Goal: Information Seeking & Learning: Learn about a topic

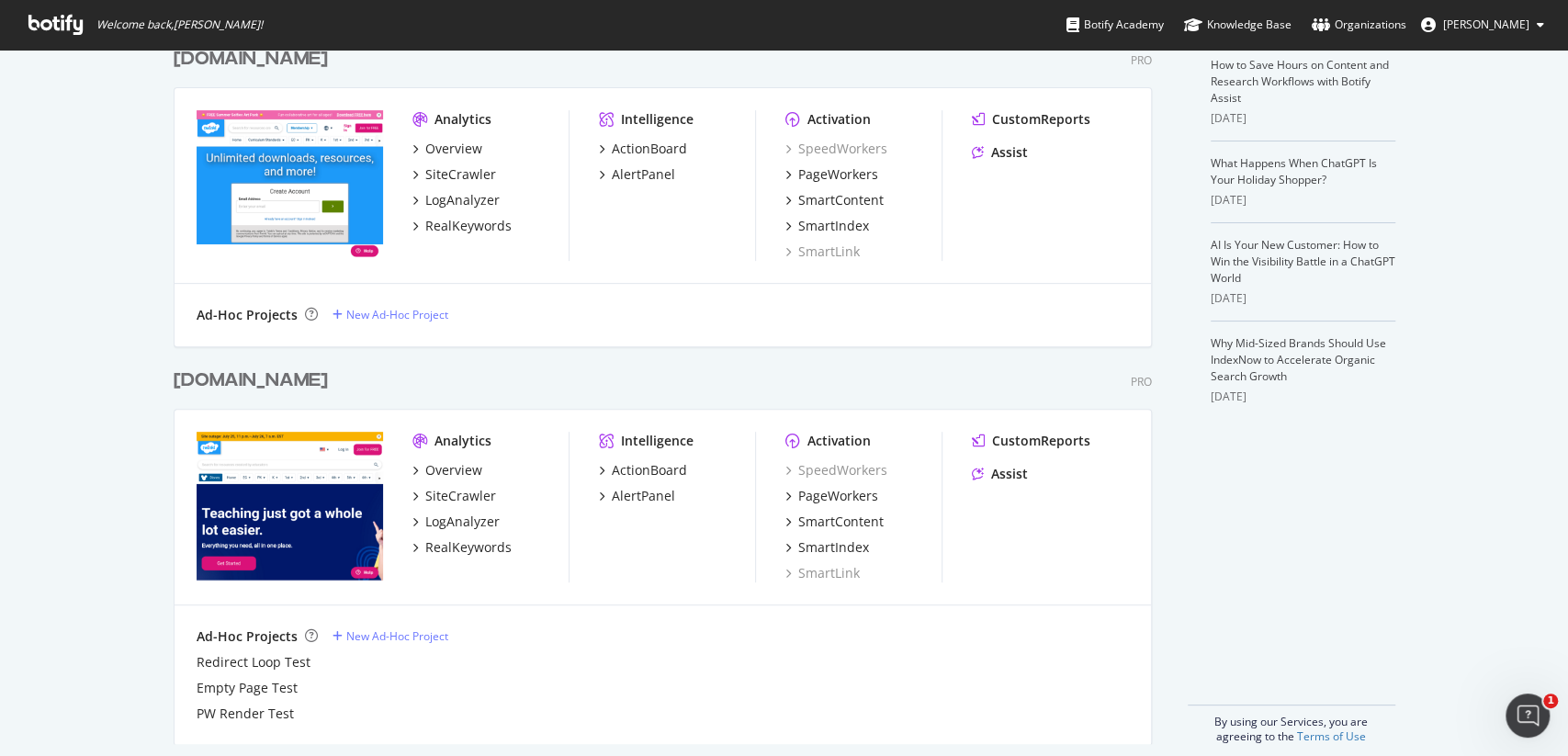
scroll to position [417, 0]
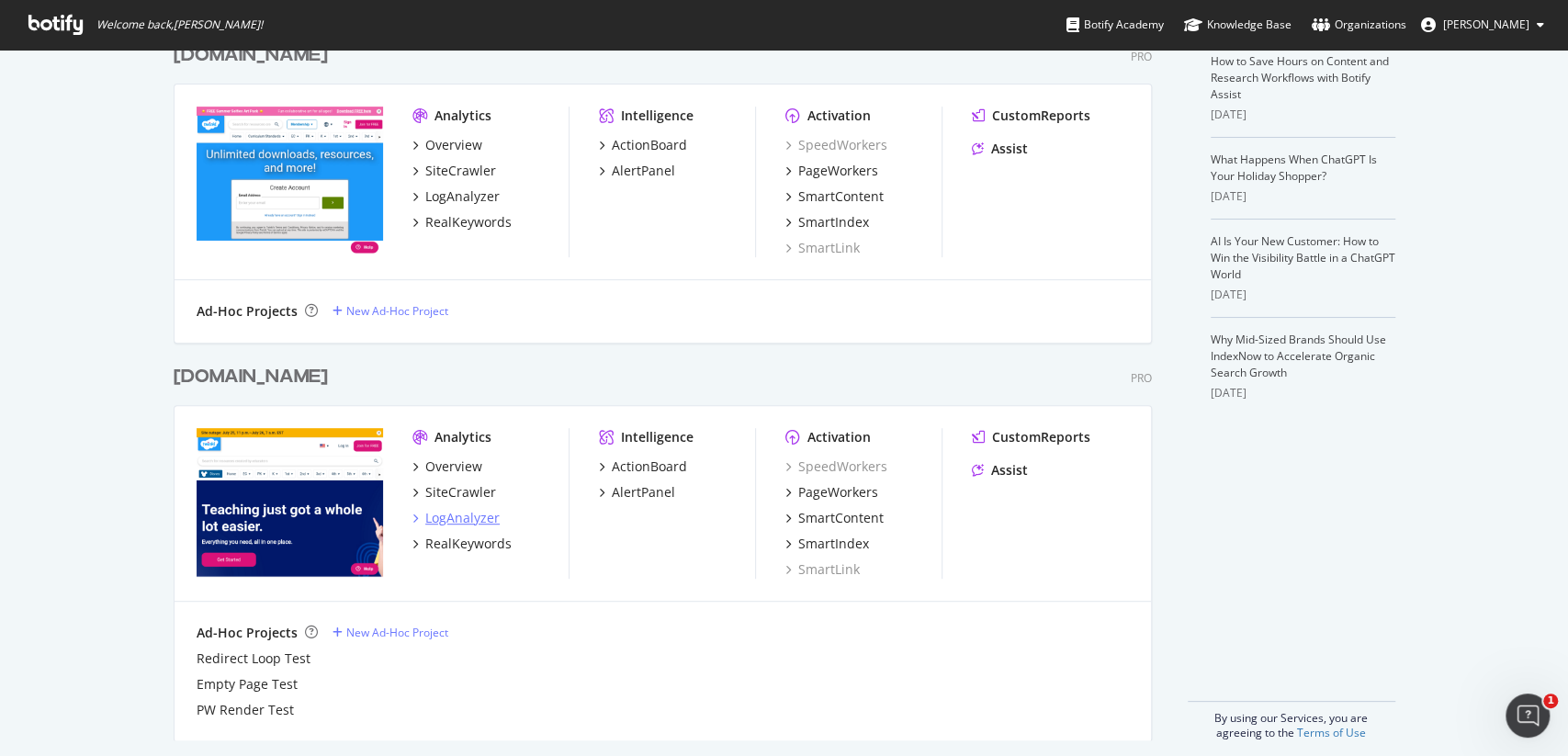
click at [460, 511] on div "LogAnalyzer" at bounding box center [462, 518] width 75 height 18
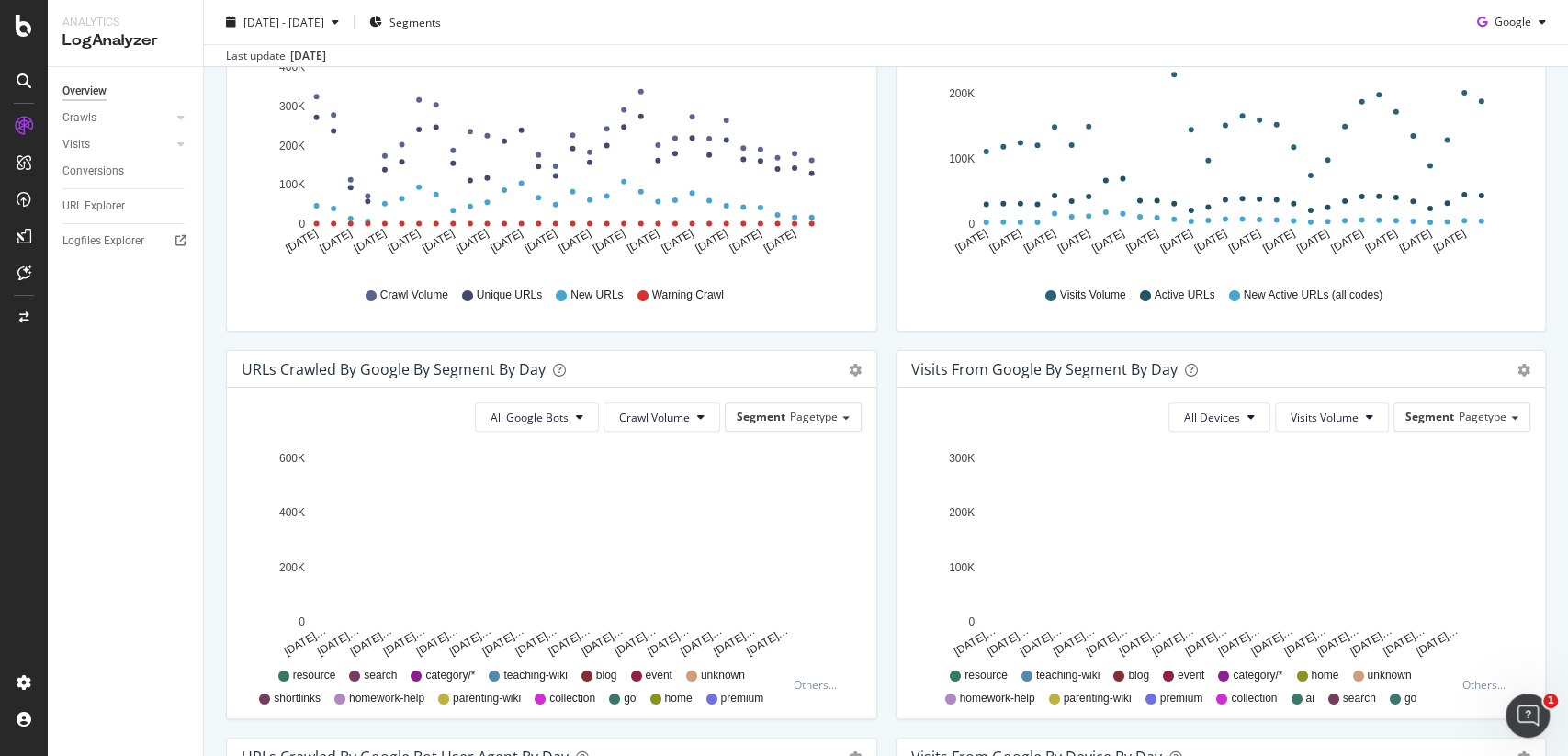
scroll to position [346, 0]
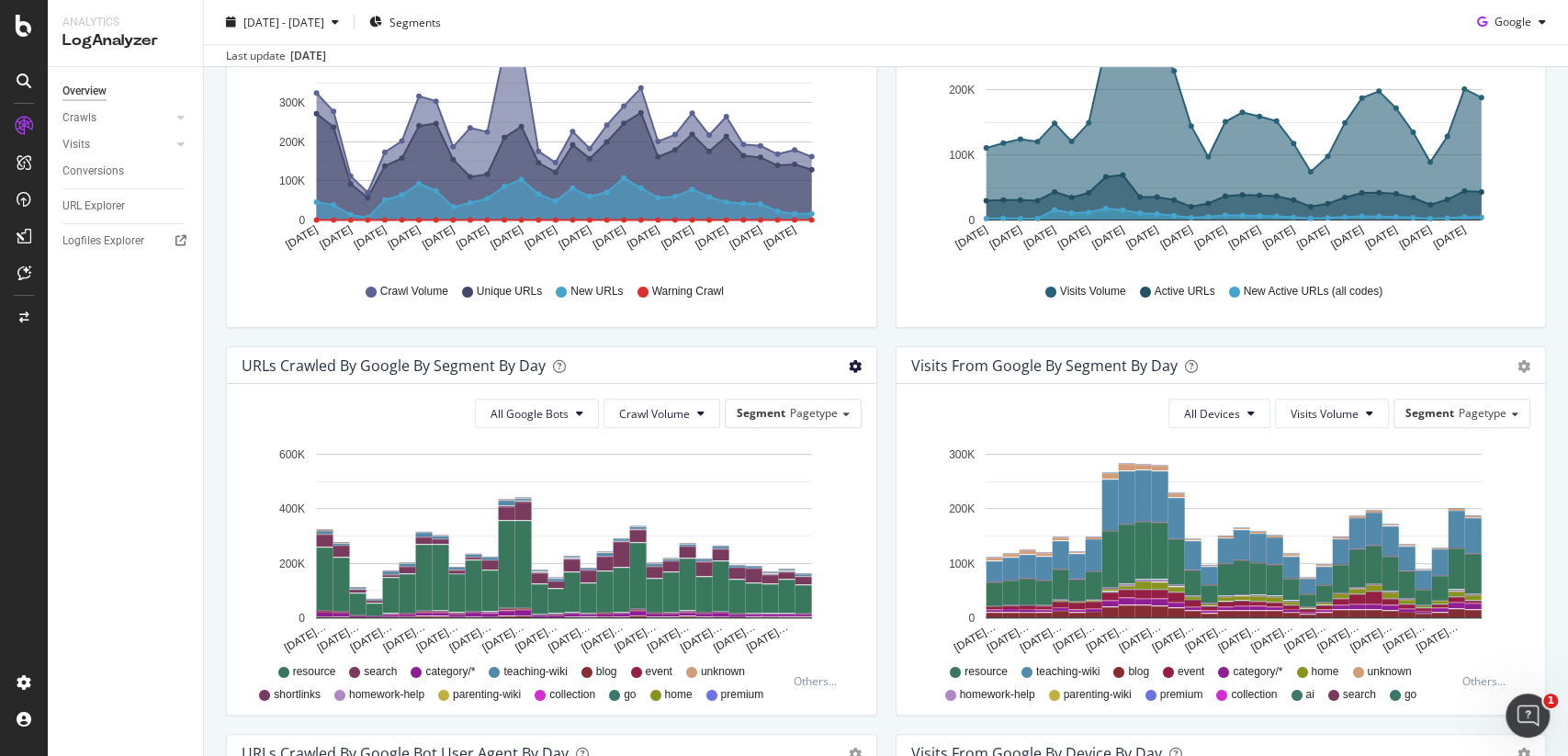
click at [858, 368] on icon "gear" at bounding box center [855, 366] width 13 height 13
click at [819, 423] on span "Table" at bounding box center [802, 435] width 147 height 25
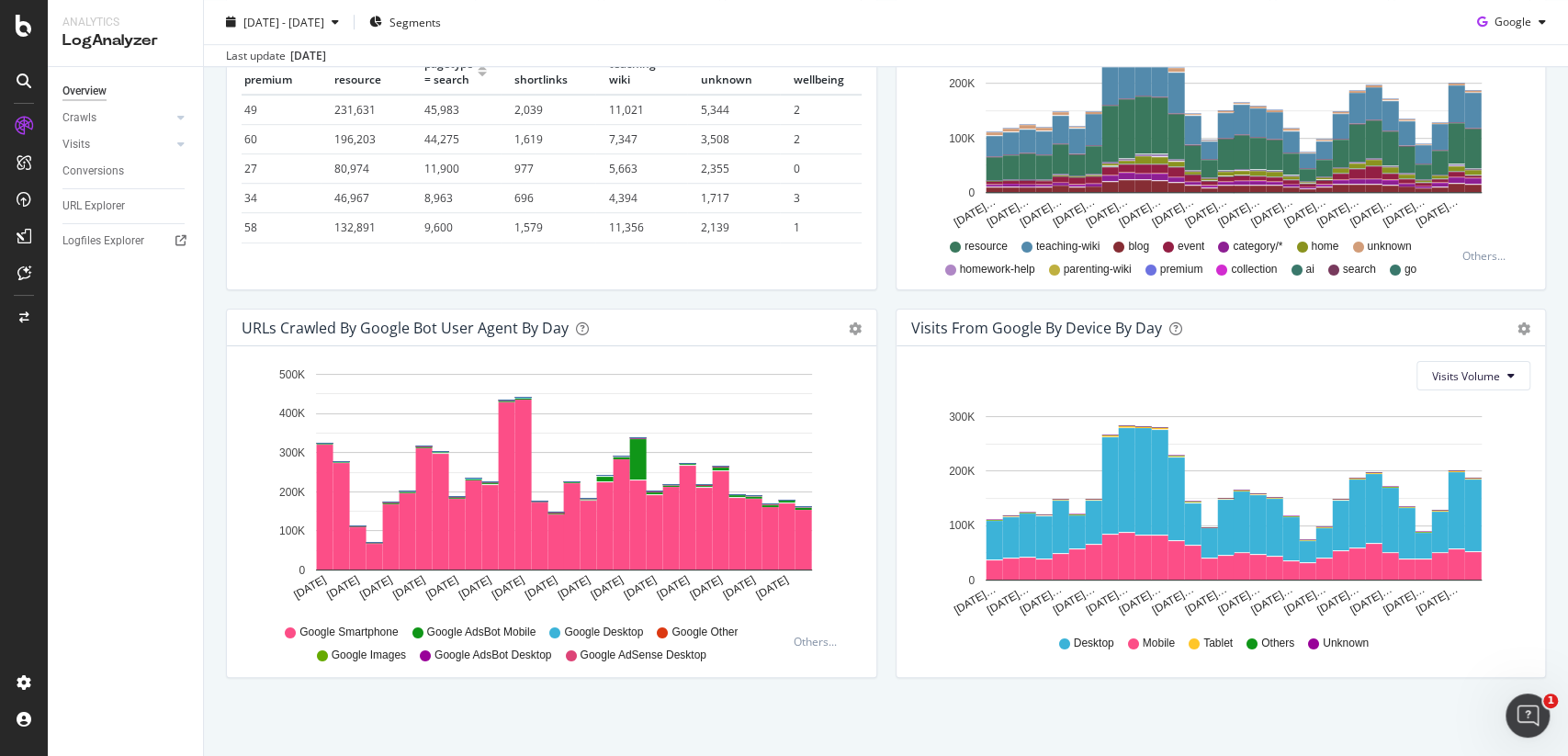
scroll to position [0, 0]
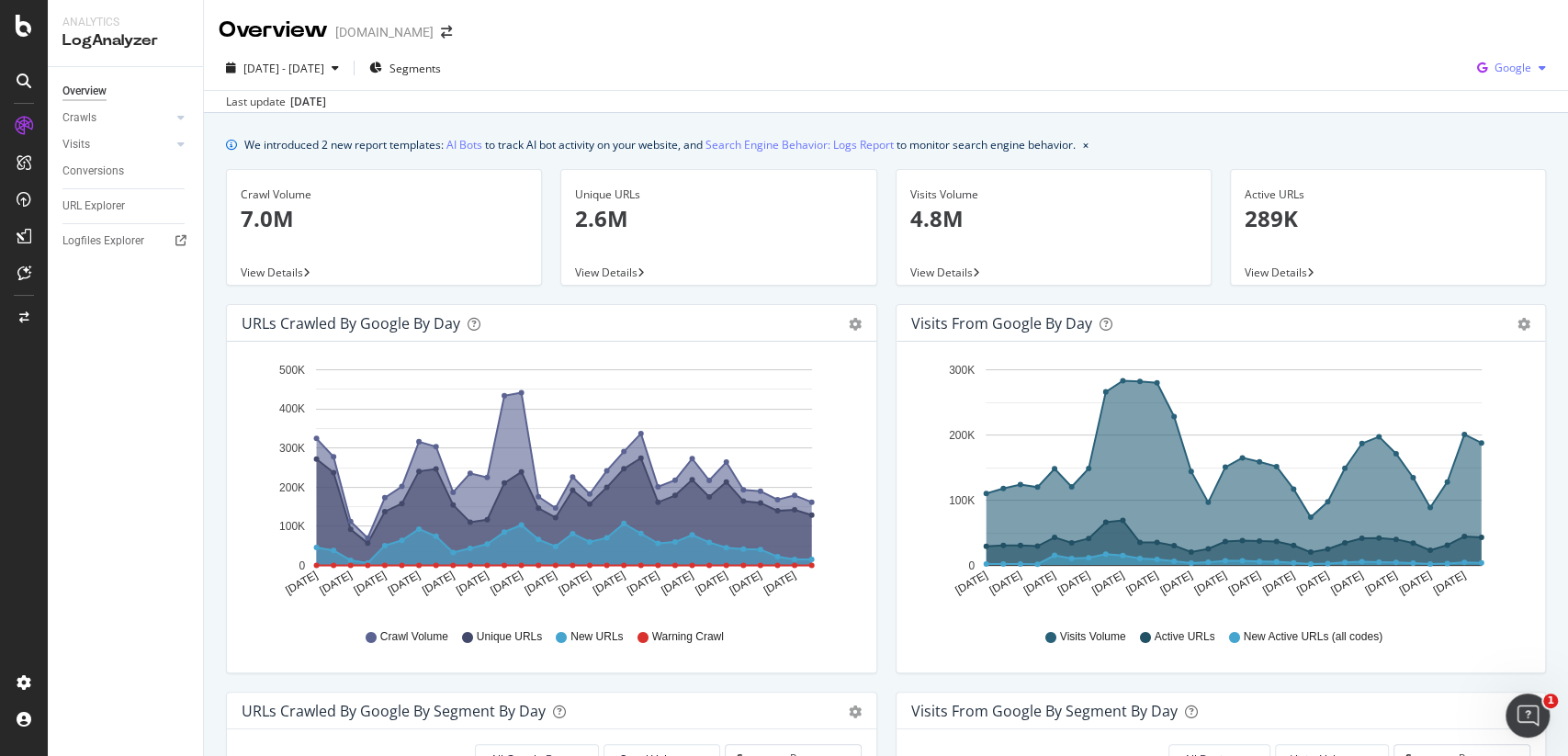
click at [1515, 70] on span "Google" at bounding box center [1514, 67] width 37 height 16
click at [1506, 148] on div "Bing" at bounding box center [1498, 137] width 126 height 27
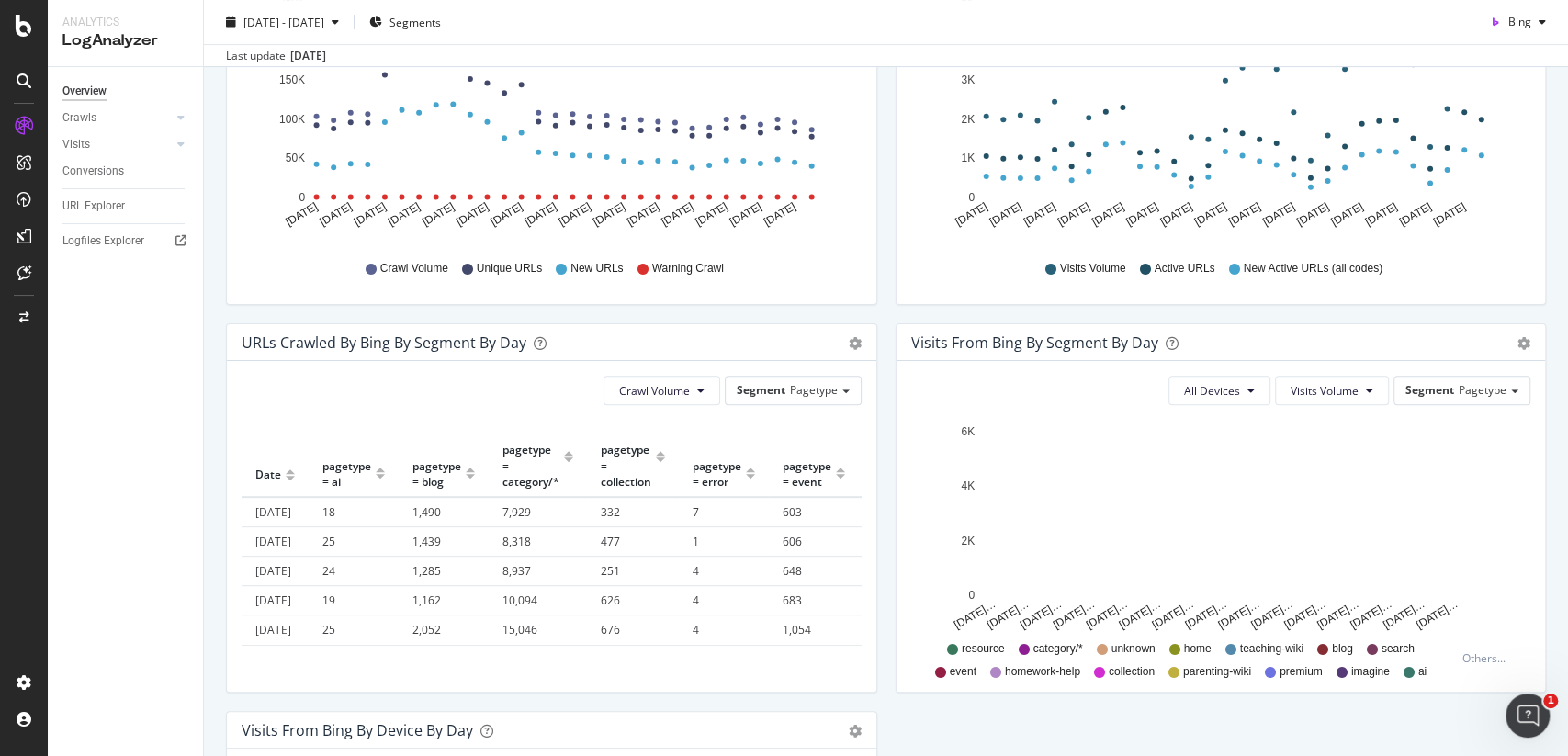
scroll to position [375, 0]
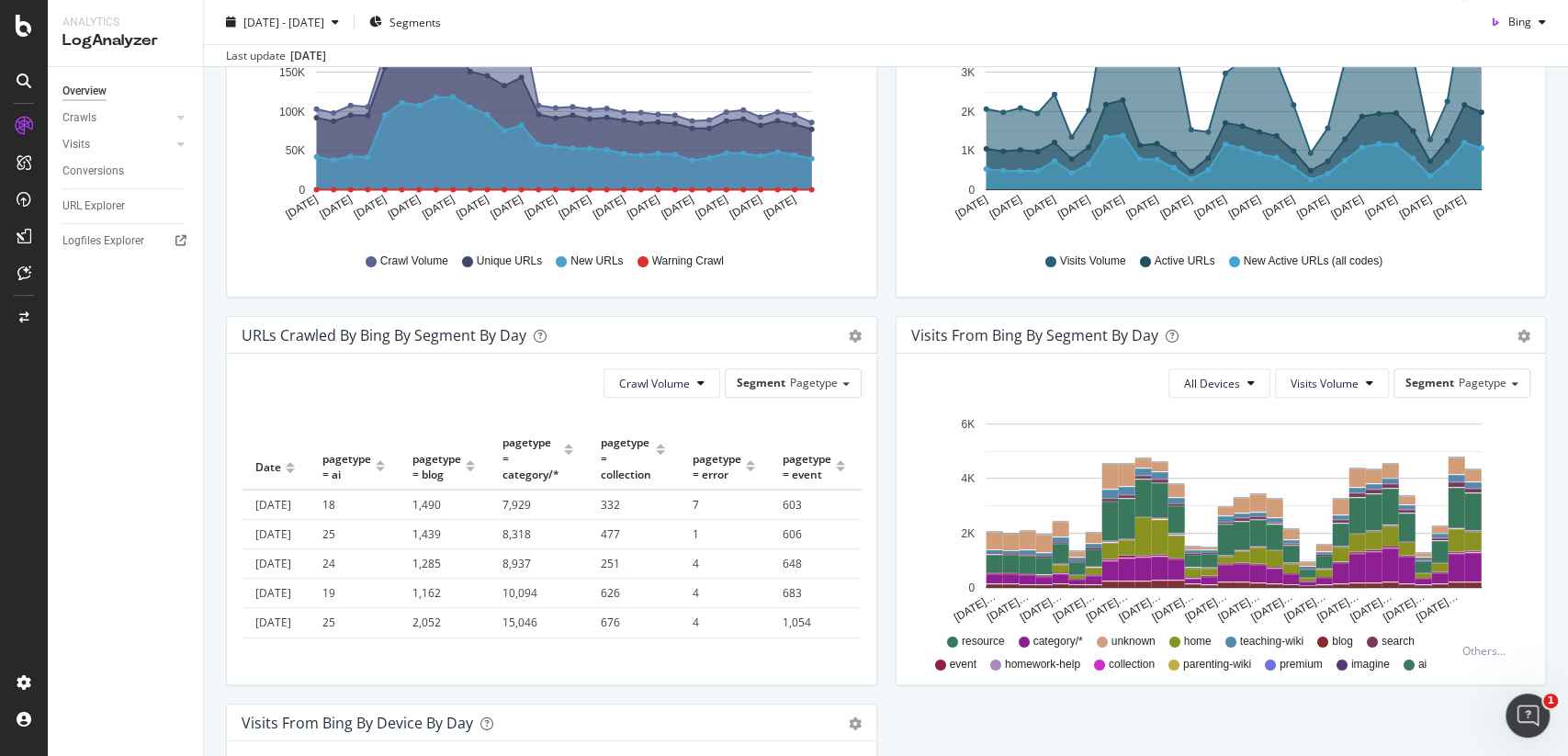
click at [849, 327] on div "Timeline (by Value) Table" at bounding box center [855, 336] width 13 height 18
click at [853, 336] on icon "gear" at bounding box center [855, 337] width 13 height 13
click at [821, 372] on span "Timeline (by Value)" at bounding box center [802, 371] width 147 height 25
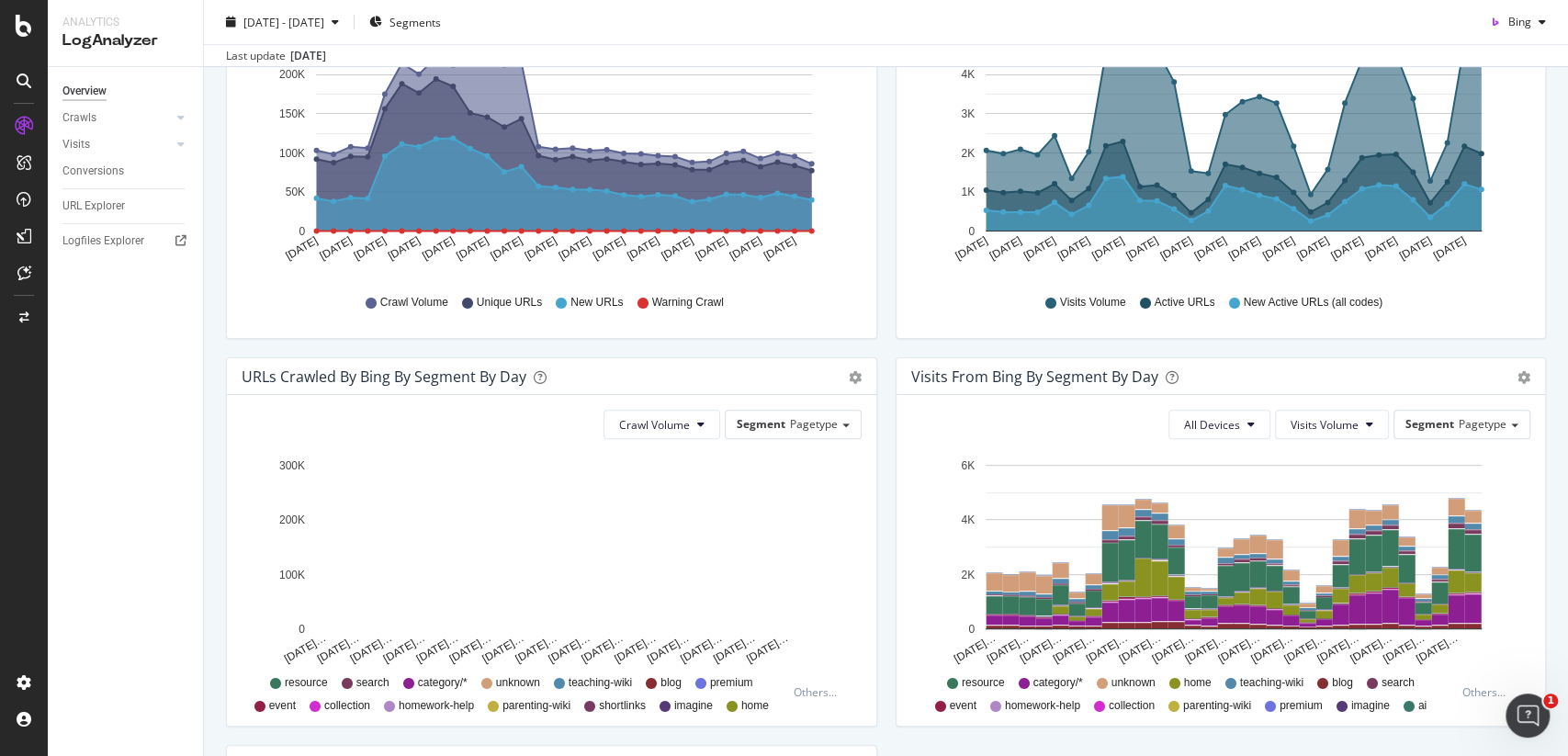
scroll to position [0, 0]
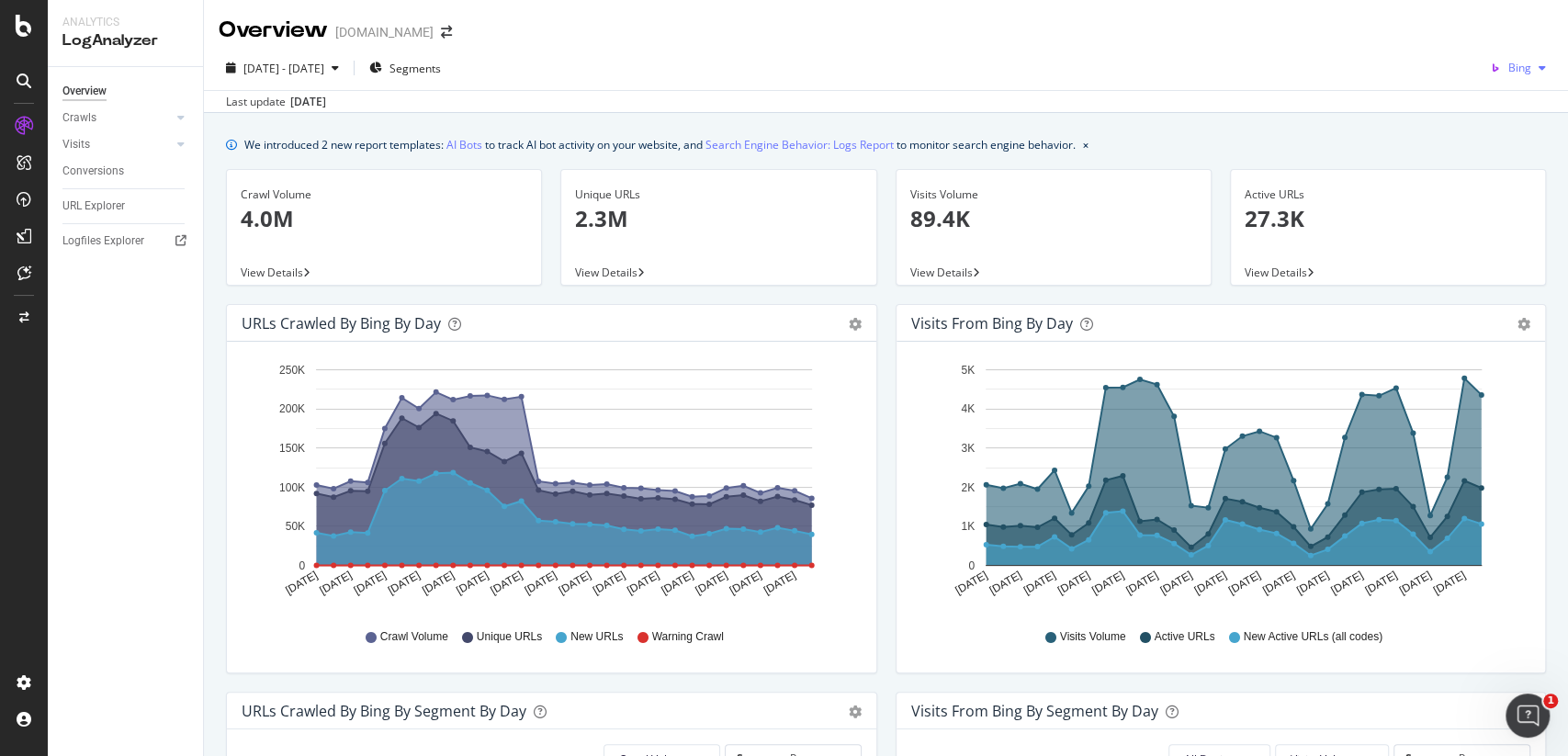
click at [1509, 69] on span "Bing" at bounding box center [1520, 67] width 23 height 16
click at [1501, 172] on span "OpenAI" at bounding box center [1514, 172] width 68 height 17
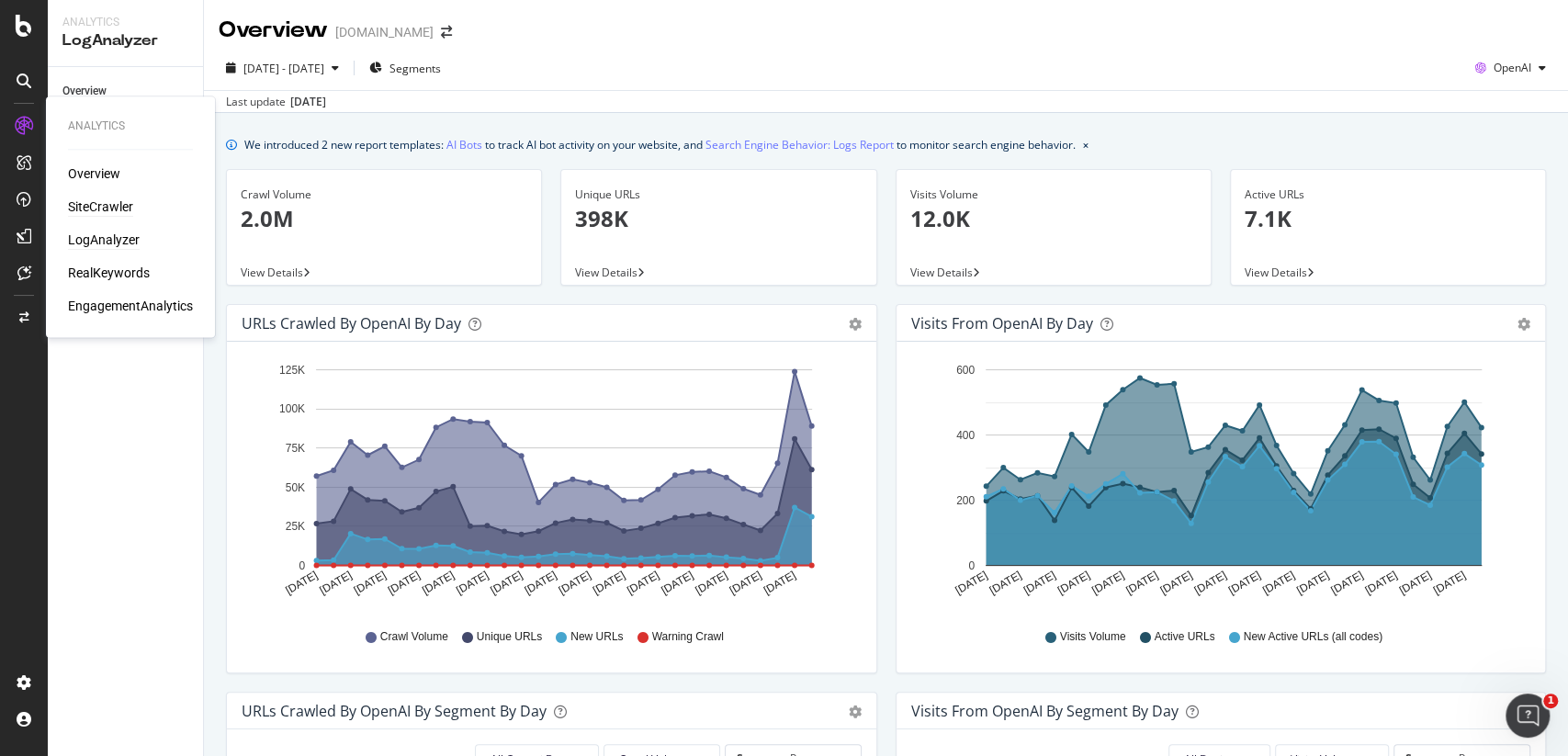
click at [99, 197] on div "SiteCrawler" at bounding box center [101, 207] width 65 height 18
